Goal: Task Accomplishment & Management: Use online tool/utility

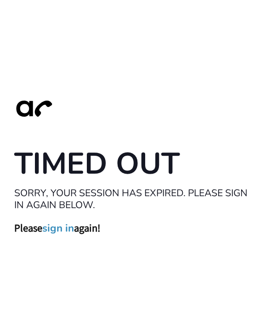
scroll to position [29, 0]
click at [63, 222] on link "sign in" at bounding box center [58, 228] width 32 height 13
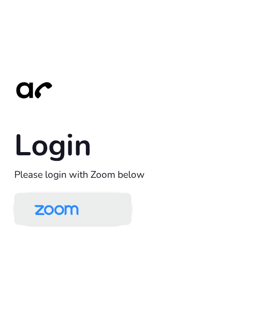
click at [77, 223] on img at bounding box center [56, 210] width 63 height 30
click at [81, 219] on img at bounding box center [56, 210] width 63 height 30
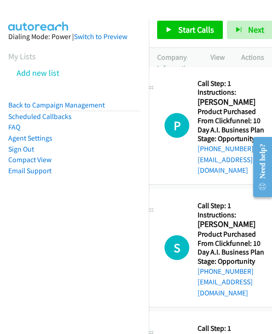
scroll to position [3, 19]
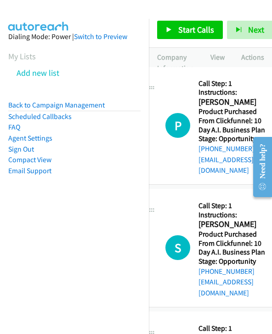
click at [205, 32] on span "Start Calls" at bounding box center [196, 29] width 36 height 11
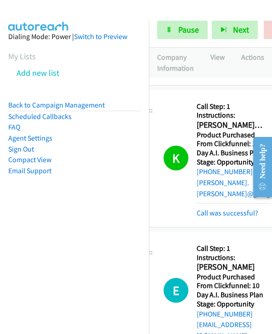
scroll to position [274, 0]
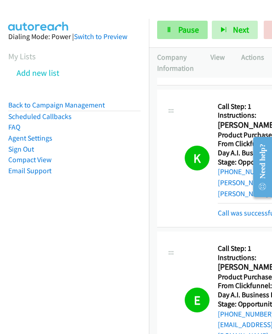
click at [179, 27] on span "Pause" at bounding box center [188, 29] width 21 height 11
click at [188, 33] on span "Pause" at bounding box center [188, 29] width 21 height 11
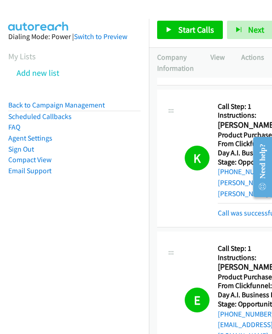
click at [187, 34] on span "Start Calls" at bounding box center [196, 29] width 36 height 11
click at [193, 28] on span "Start Calls" at bounding box center [196, 29] width 36 height 11
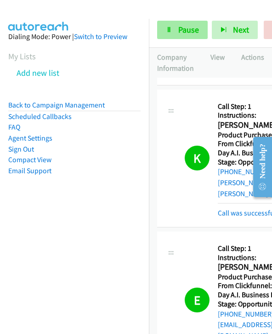
click at [189, 25] on span "Pause" at bounding box center [188, 29] width 21 height 11
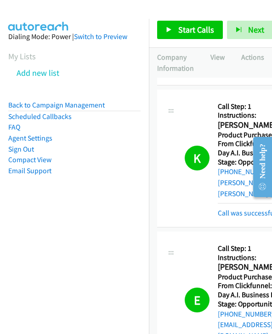
click at [193, 30] on span "Start Calls" at bounding box center [196, 29] width 36 height 11
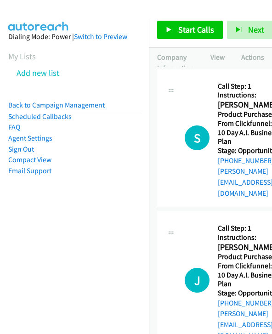
click at [203, 28] on span "Start Calls" at bounding box center [196, 29] width 36 height 11
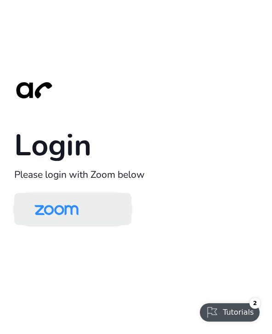
click at [87, 223] on img at bounding box center [56, 210] width 63 height 30
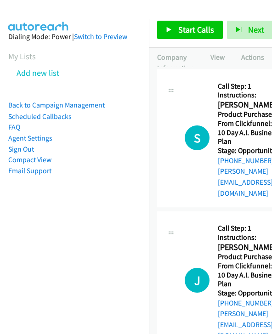
click at [200, 27] on span "Start Calls" at bounding box center [196, 29] width 36 height 11
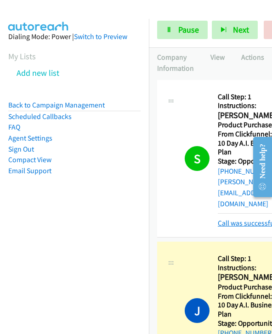
click at [238, 219] on link "Call was successful?" at bounding box center [249, 223] width 62 height 9
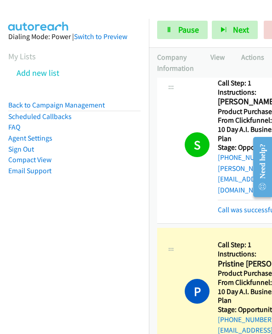
scroll to position [1074, 27]
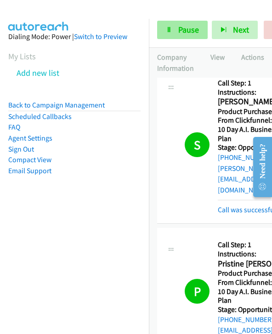
click at [181, 27] on span "Pause" at bounding box center [188, 29] width 21 height 11
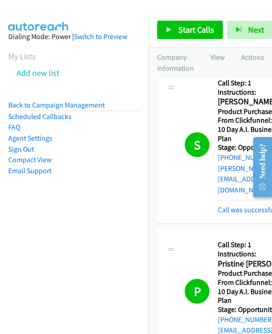
click at [196, 32] on span "Start Calls" at bounding box center [196, 29] width 36 height 11
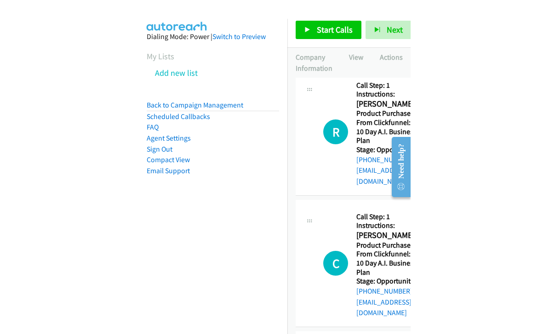
scroll to position [11, 0]
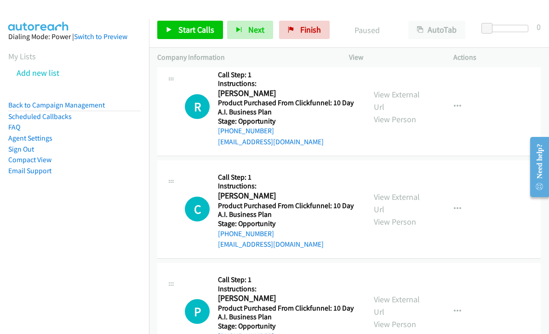
click at [272, 54] on p "View" at bounding box center [393, 57] width 88 height 11
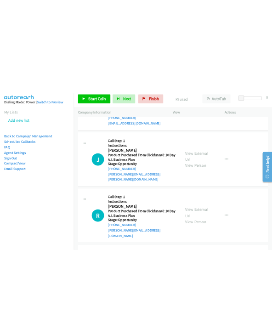
scroll to position [894, 0]
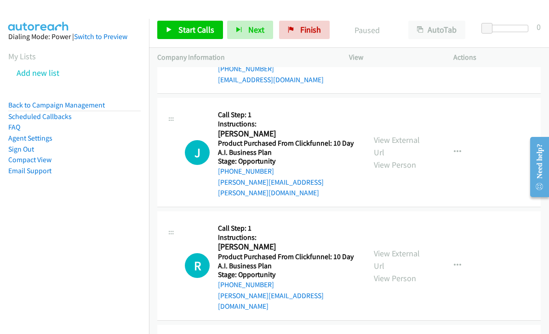
click at [194, 27] on span "Start Calls" at bounding box center [196, 29] width 36 height 11
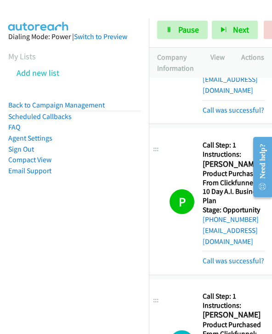
scroll to position [282, 18]
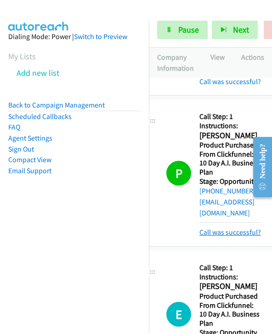
click at [218, 228] on link "Call was successful?" at bounding box center [230, 232] width 62 height 9
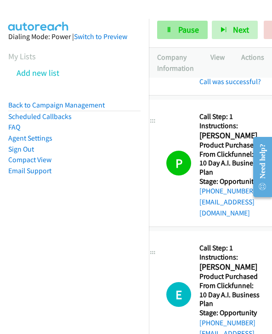
click at [189, 34] on span "Pause" at bounding box center [188, 29] width 21 height 11
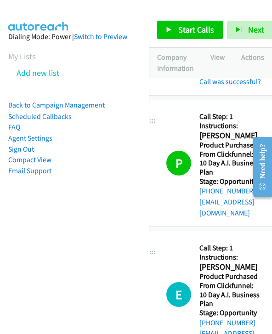
click at [184, 32] on span "Start Calls" at bounding box center [196, 29] width 36 height 11
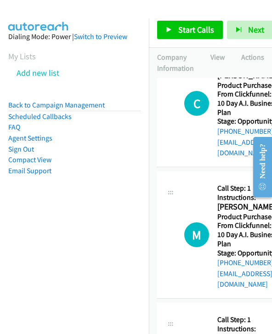
scroll to position [218, 1]
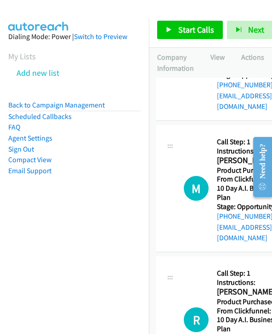
click at [198, 23] on link "Start Calls" at bounding box center [190, 30] width 66 height 18
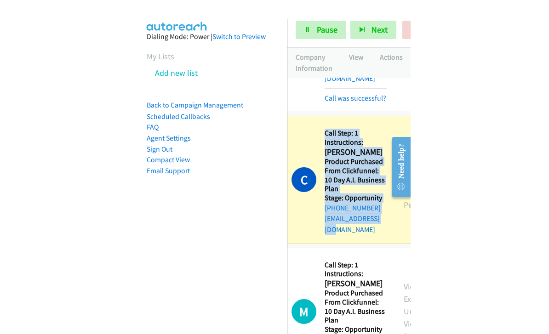
scroll to position [115, 32]
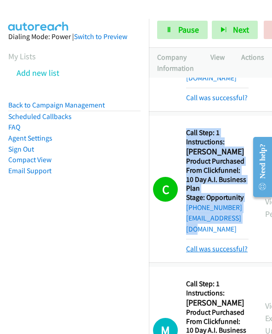
click at [219, 245] on link "Call was successful?" at bounding box center [217, 249] width 62 height 9
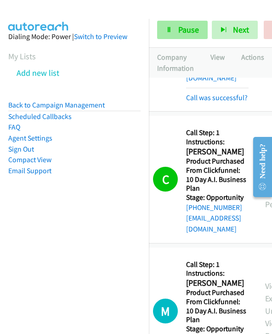
click at [188, 28] on span "Pause" at bounding box center [188, 29] width 21 height 11
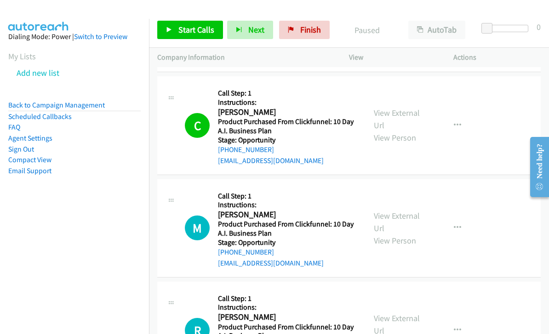
click at [190, 34] on span "Start Calls" at bounding box center [196, 29] width 36 height 11
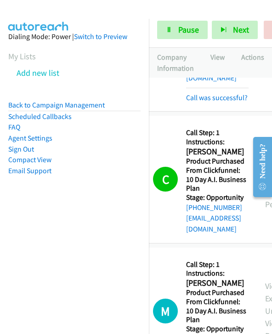
scroll to position [115, 0]
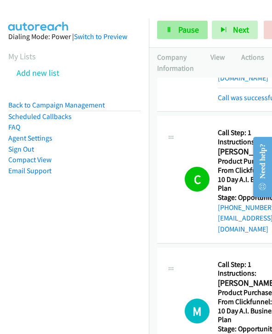
click at [185, 28] on span "Pause" at bounding box center [188, 29] width 21 height 11
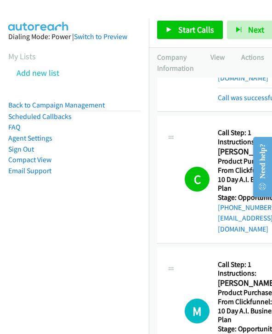
click at [186, 31] on span "Start Calls" at bounding box center [196, 29] width 36 height 11
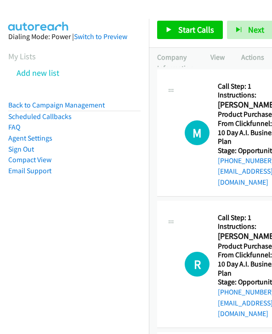
click at [200, 33] on span "Start Calls" at bounding box center [196, 29] width 36 height 11
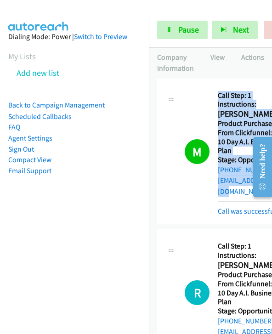
scroll to position [1, 35]
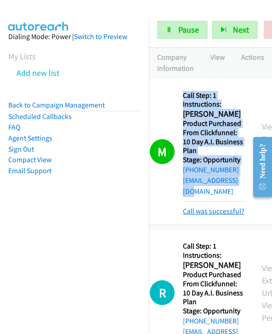
click at [221, 207] on link "Call was successful?" at bounding box center [214, 211] width 62 height 9
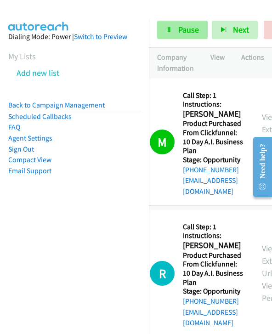
click at [188, 30] on span "Pause" at bounding box center [188, 29] width 21 height 11
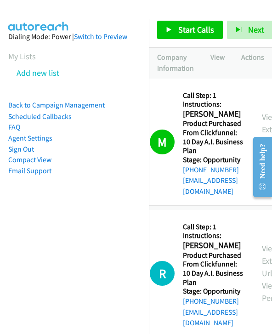
click at [190, 34] on span "Start Calls" at bounding box center [196, 29] width 36 height 11
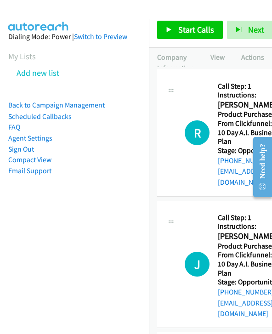
click at [188, 31] on span "Start Calls" at bounding box center [196, 29] width 36 height 11
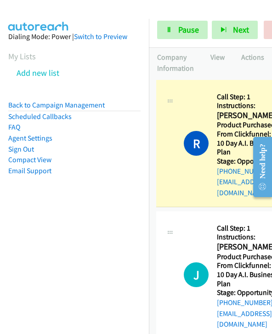
scroll to position [0, 1]
click at [183, 30] on span "Pause" at bounding box center [188, 29] width 21 height 11
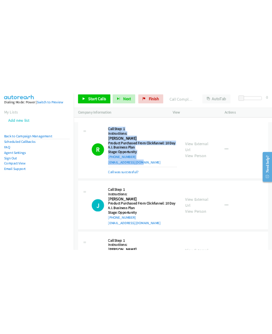
scroll to position [6, 52]
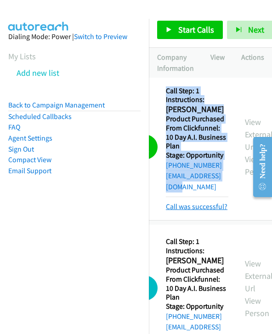
click at [199, 202] on link "Call was successful?" at bounding box center [197, 206] width 62 height 9
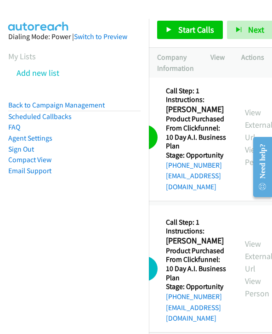
click at [207, 33] on span "Start Calls" at bounding box center [196, 29] width 36 height 11
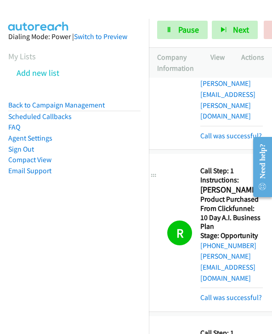
scroll to position [532, 0]
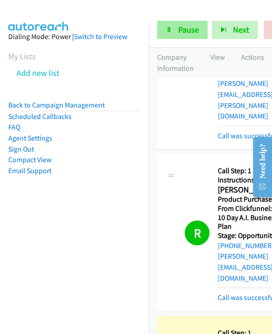
click at [194, 31] on span "Pause" at bounding box center [188, 29] width 21 height 11
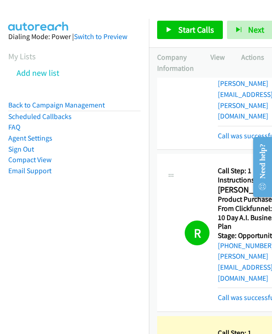
click at [189, 28] on span "Start Calls" at bounding box center [196, 29] width 36 height 11
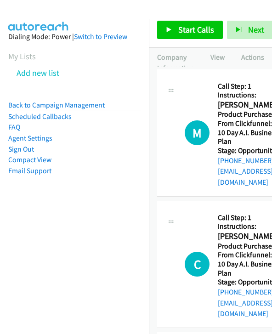
click at [208, 27] on span "Start Calls" at bounding box center [196, 29] width 36 height 11
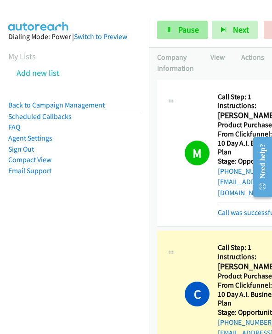
click at [186, 28] on span "Pause" at bounding box center [188, 29] width 21 height 11
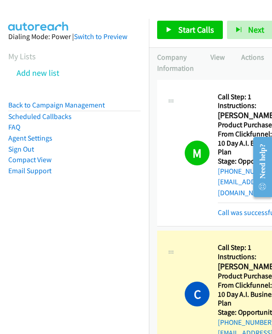
click at [198, 30] on span "Start Calls" at bounding box center [196, 29] width 36 height 11
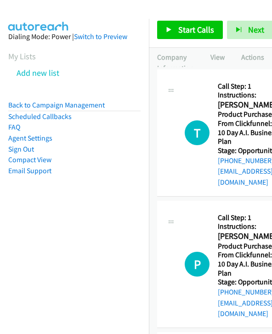
click at [205, 28] on span "Start Calls" at bounding box center [196, 29] width 36 height 11
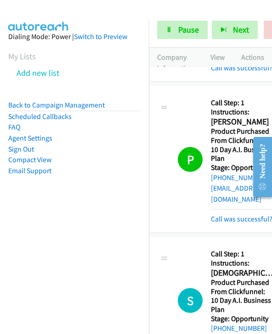
scroll to position [134, 0]
